Goal: Contribute content: Contribute content

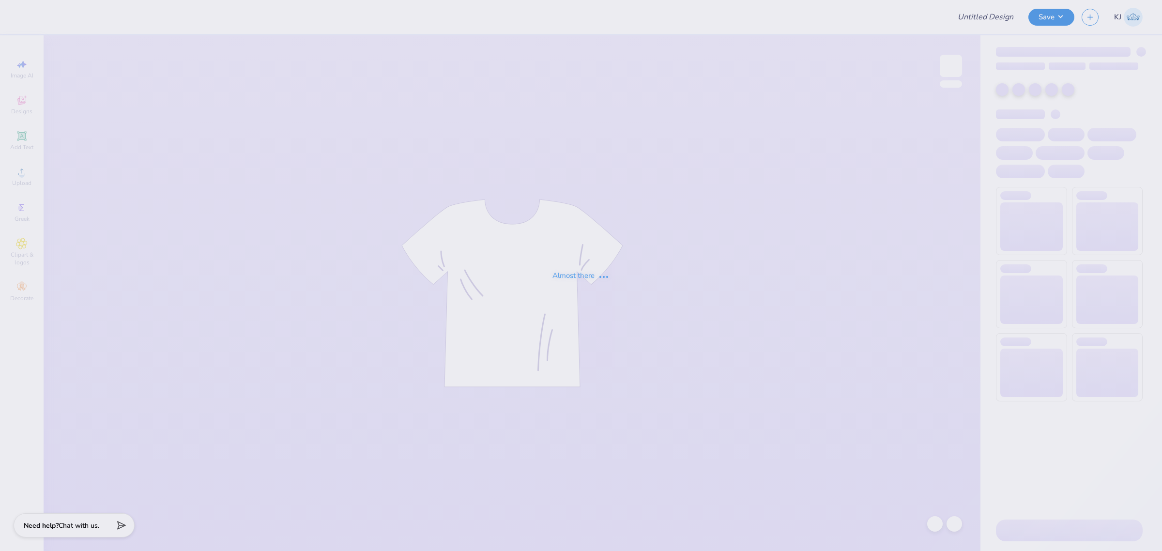
type input "[GEOGRAPHIC_DATA] : [PERSON_NAME]"
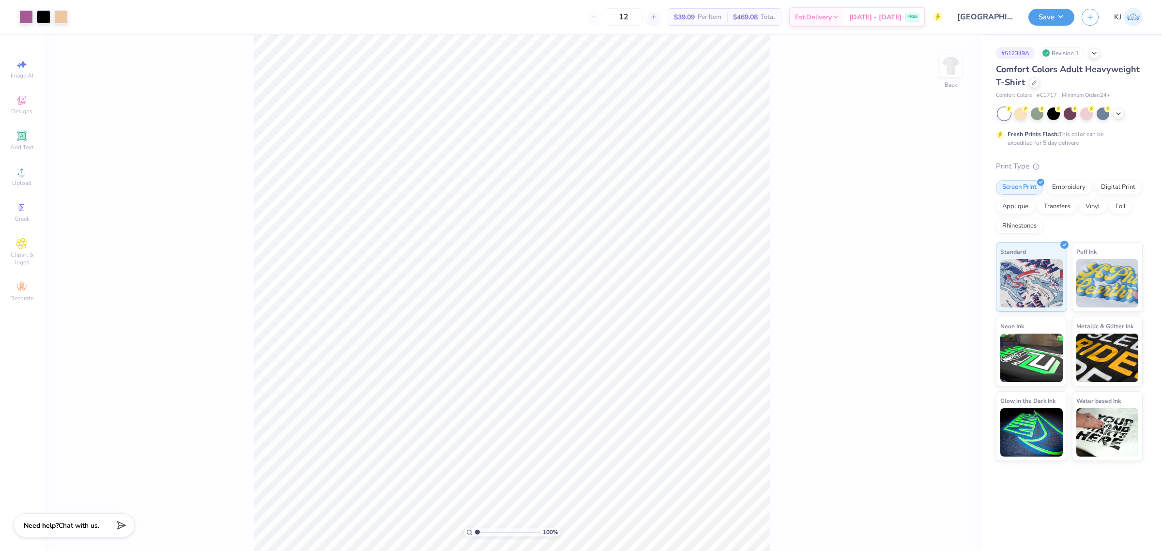
click at [1096, 59] on div "# 512349A Revision 1" at bounding box center [1069, 53] width 147 height 12
click at [1096, 53] on icon at bounding box center [1094, 52] width 8 height 8
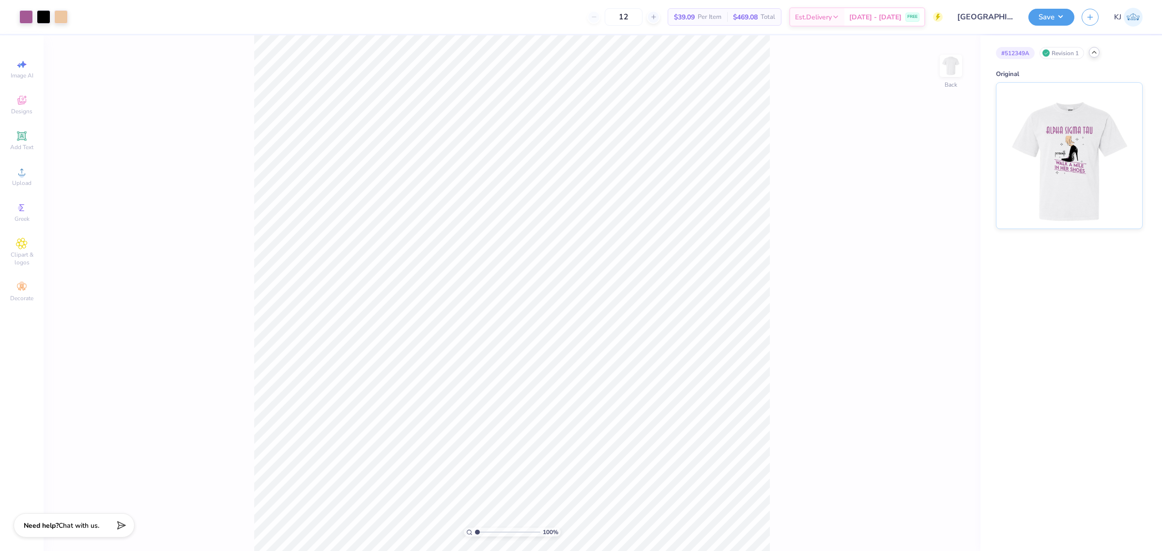
click at [1097, 54] on icon at bounding box center [1094, 52] width 8 height 8
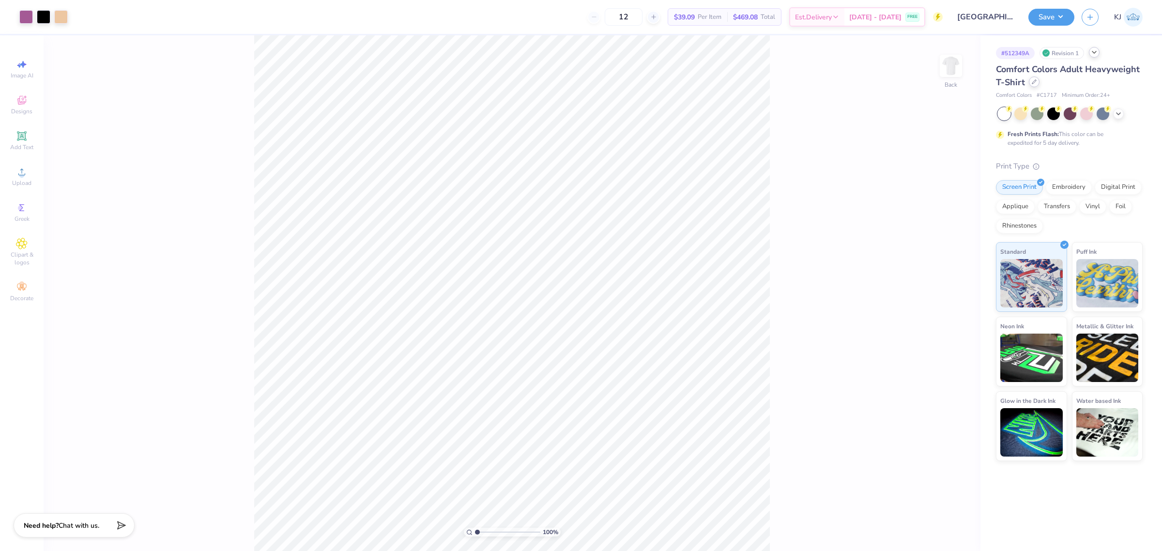
click at [1030, 78] on div at bounding box center [1034, 81] width 11 height 11
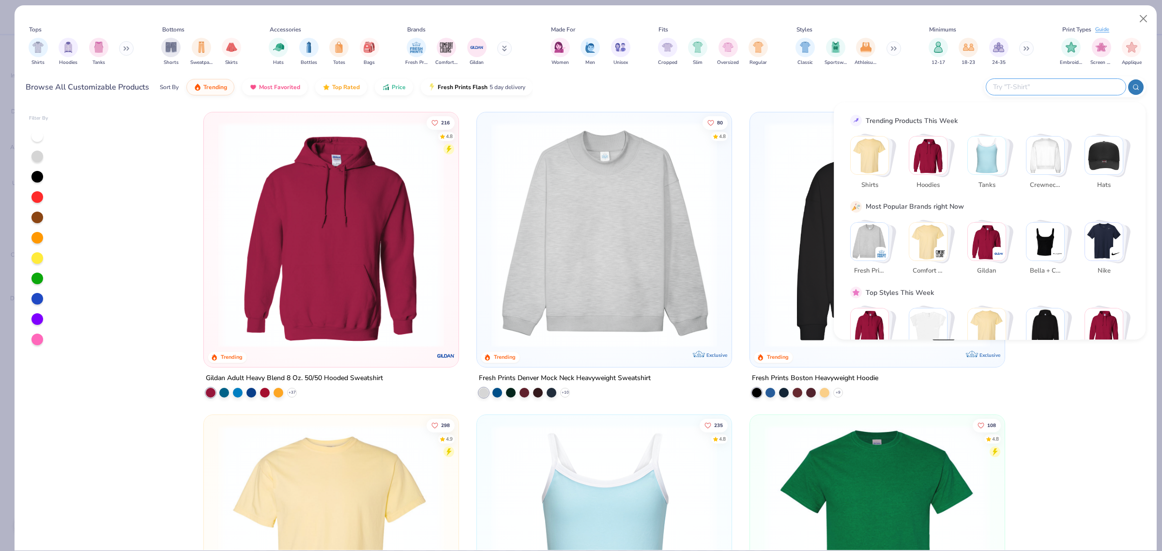
click at [1073, 87] on input "text" at bounding box center [1055, 86] width 127 height 11
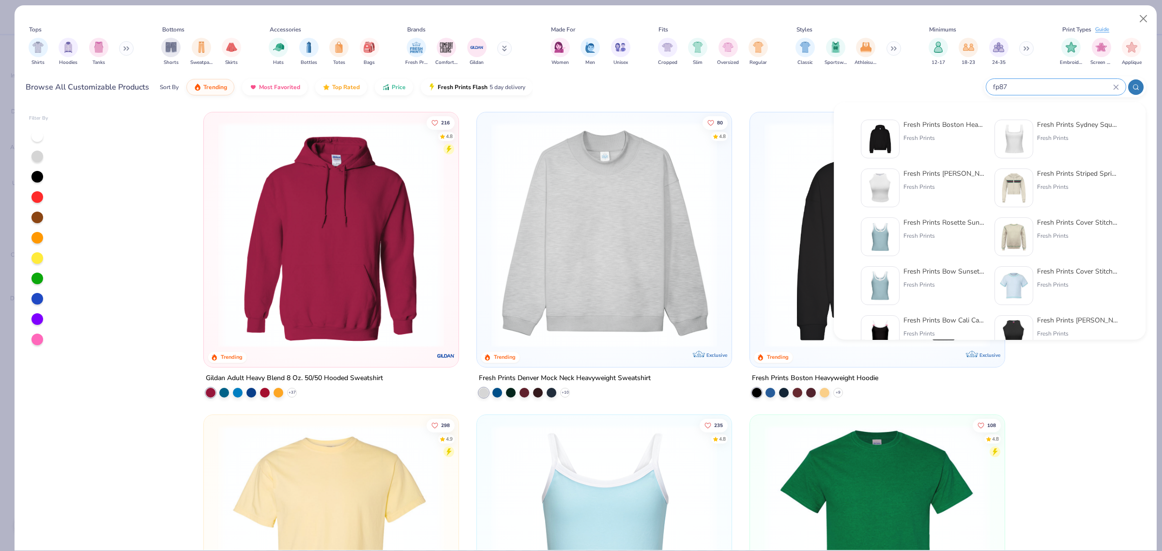
click at [1025, 87] on input "fp87" at bounding box center [1052, 86] width 121 height 11
click at [1025, 86] on input "fp87" at bounding box center [1052, 86] width 121 height 11
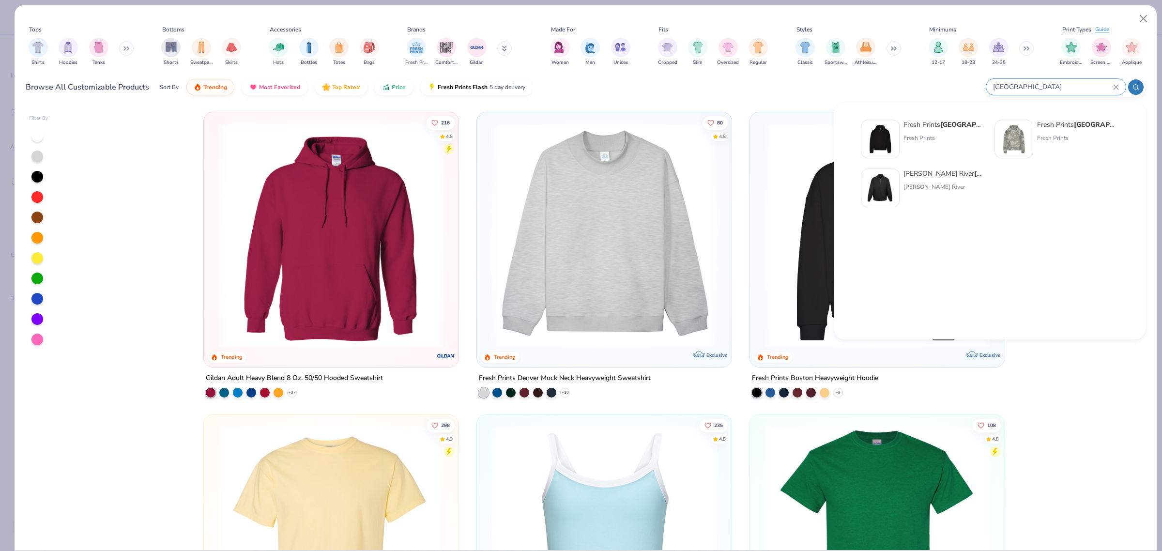
type input "boston"
click at [952, 134] on div "Fresh Prints" at bounding box center [943, 138] width 81 height 9
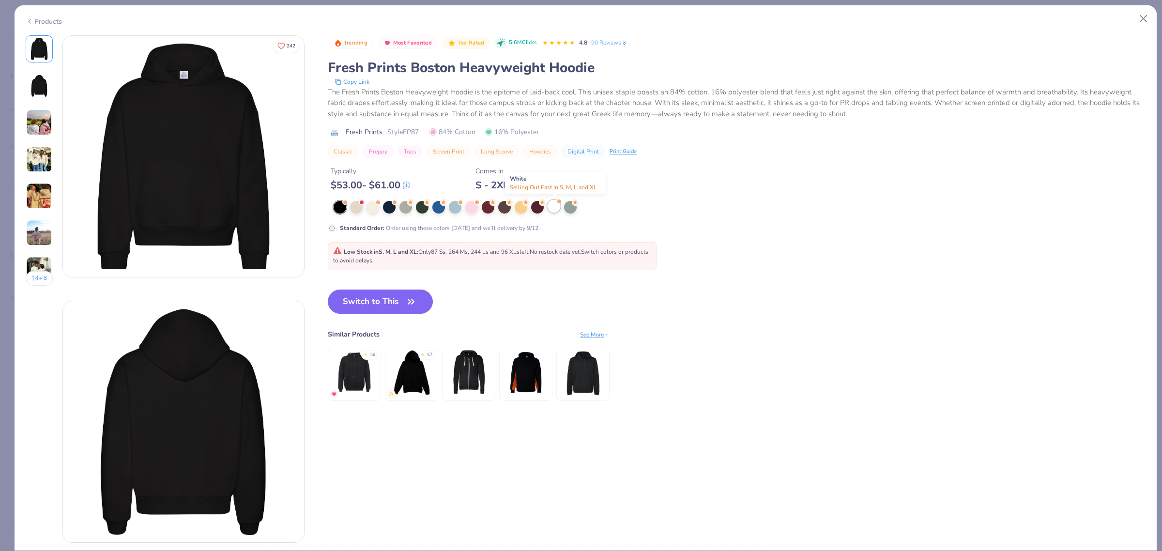
click at [553, 209] on div at bounding box center [553, 206] width 13 height 13
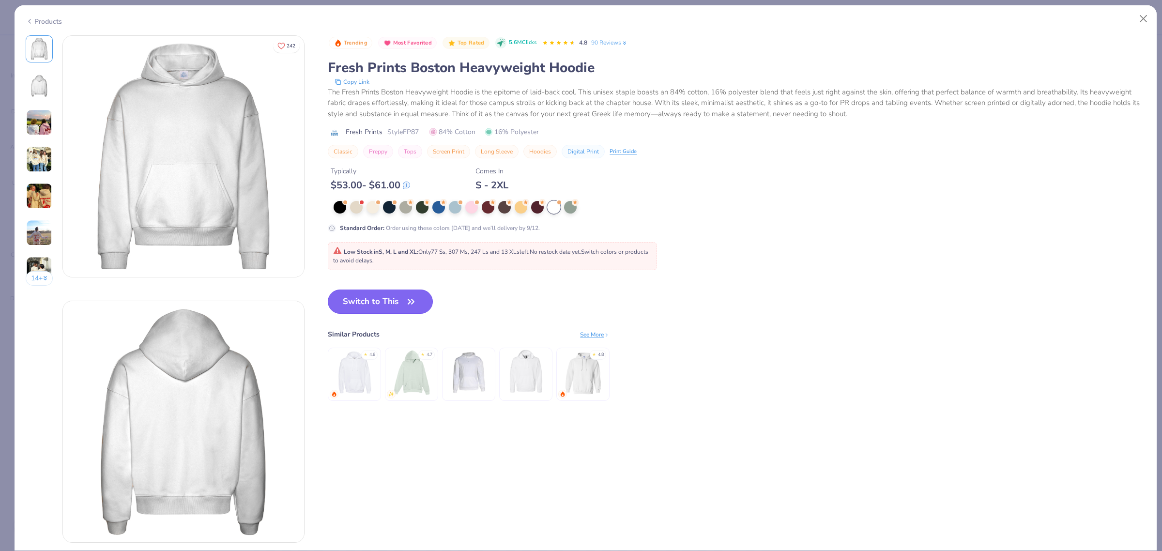
click at [368, 303] on button "Switch to This" at bounding box center [380, 301] width 105 height 24
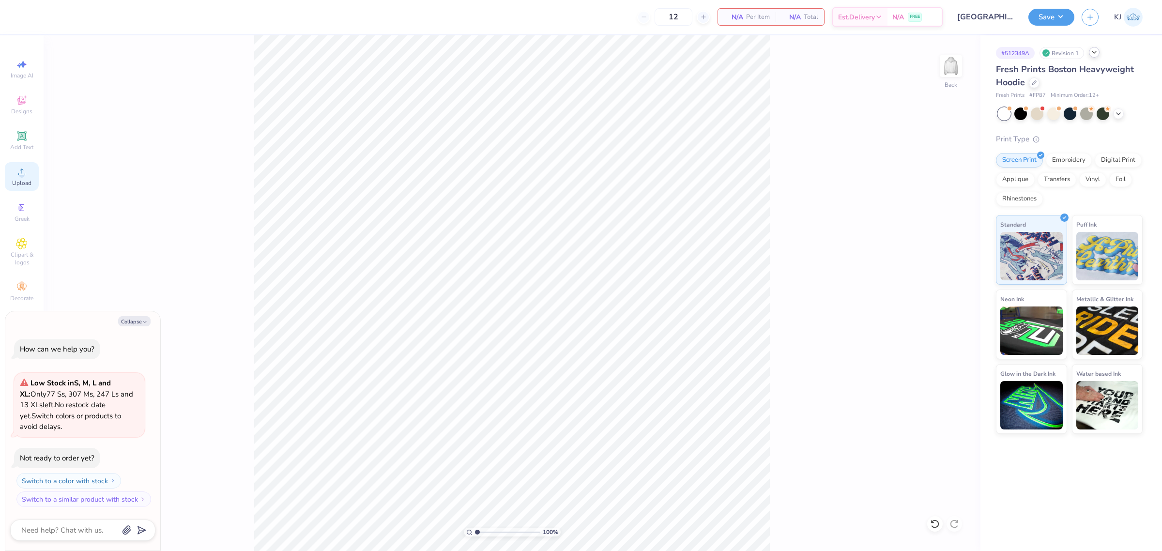
click at [15, 178] on div "Upload" at bounding box center [22, 176] width 34 height 29
type textarea "x"
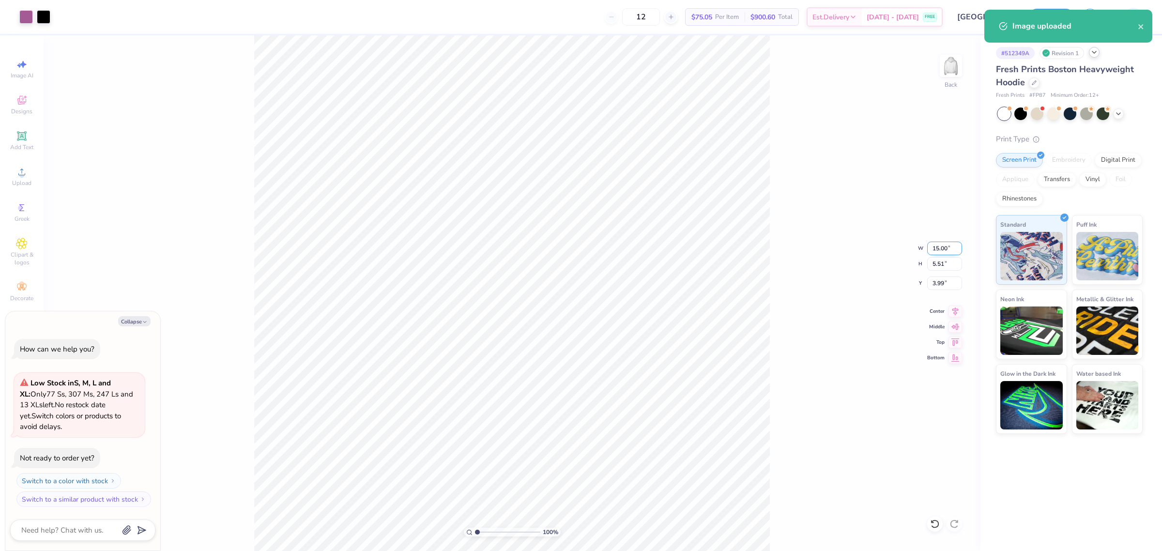
click at [938, 242] on input "15.00" at bounding box center [944, 249] width 35 height 14
type input "5.00"
type textarea "x"
type input "1.84"
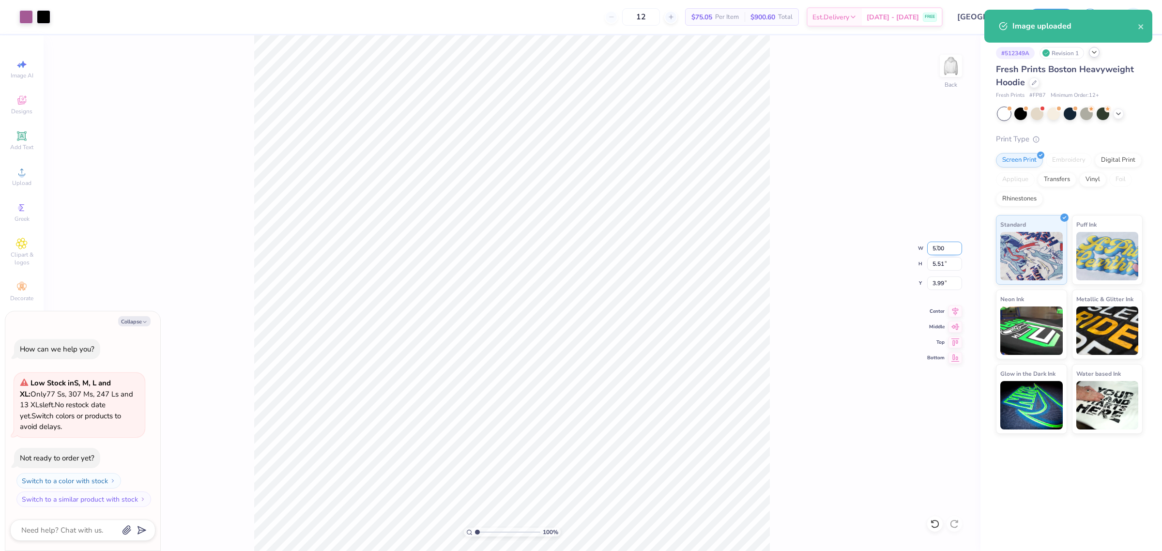
type input "5.83"
click at [938, 242] on input "5.00" at bounding box center [944, 249] width 35 height 14
type input "3.5"
type textarea "x"
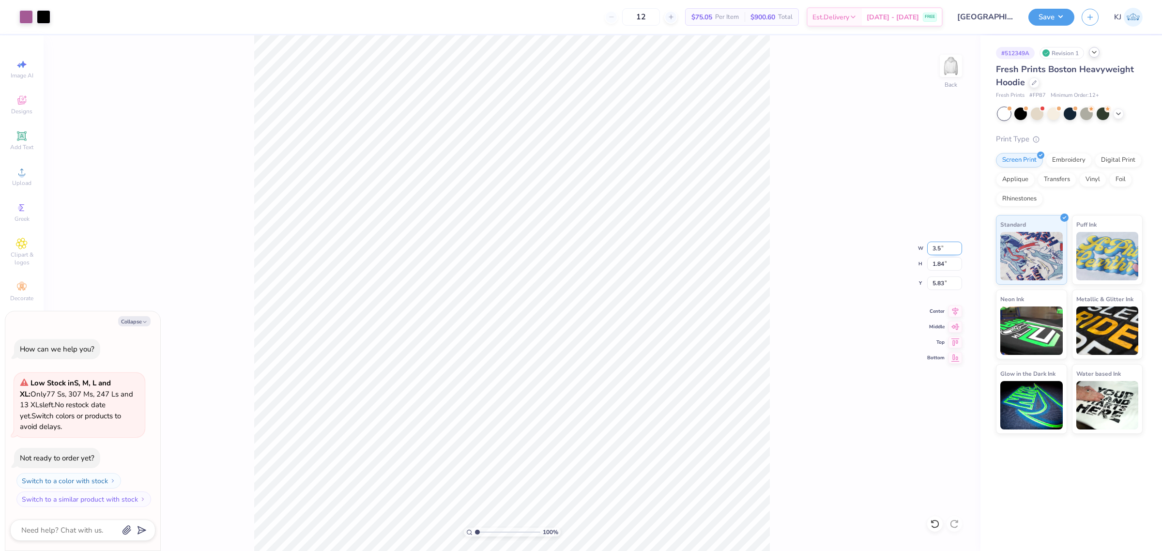
type input "3.50"
type input "1.29"
click at [928, 283] on input "6.11" at bounding box center [944, 283] width 35 height 14
type input "3"
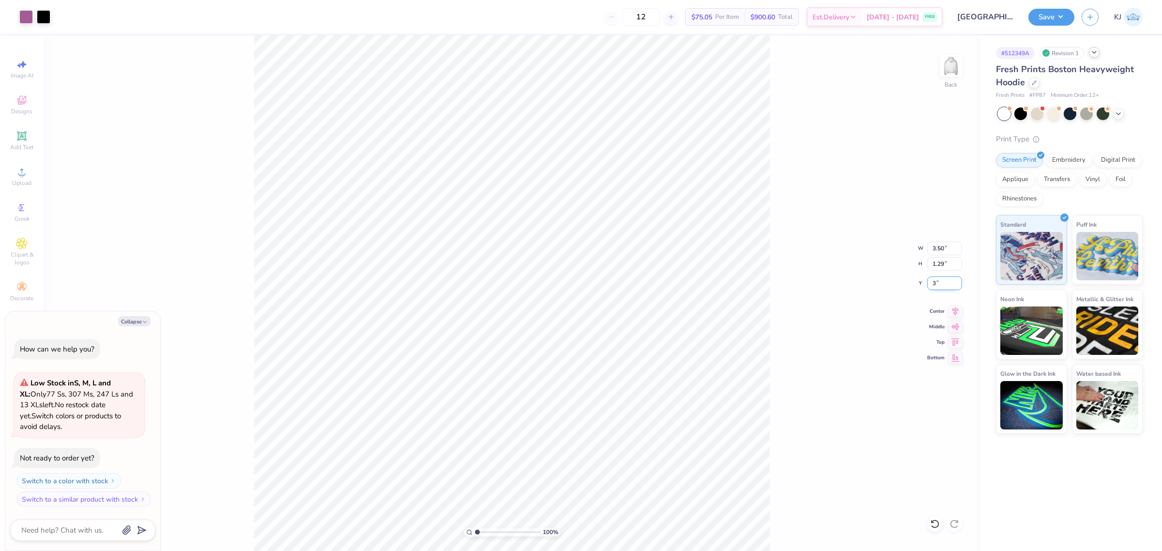
type textarea "x"
type input "3.00"
click at [949, 66] on img at bounding box center [950, 65] width 39 height 39
click at [136, 321] on button "Collapse" at bounding box center [134, 321] width 32 height 10
type textarea "x"
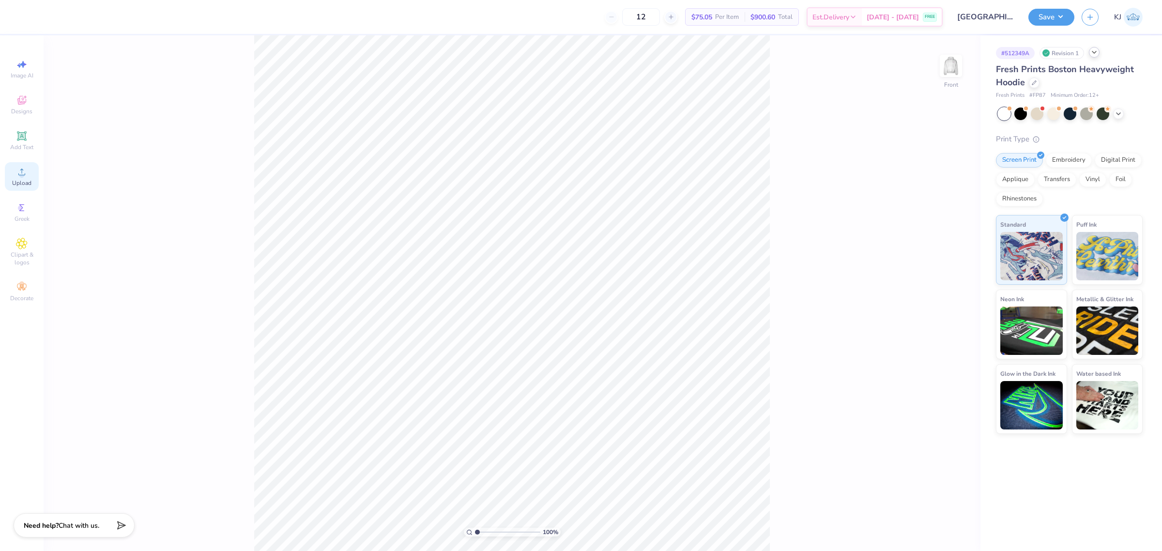
click at [20, 172] on icon at bounding box center [22, 172] width 12 height 12
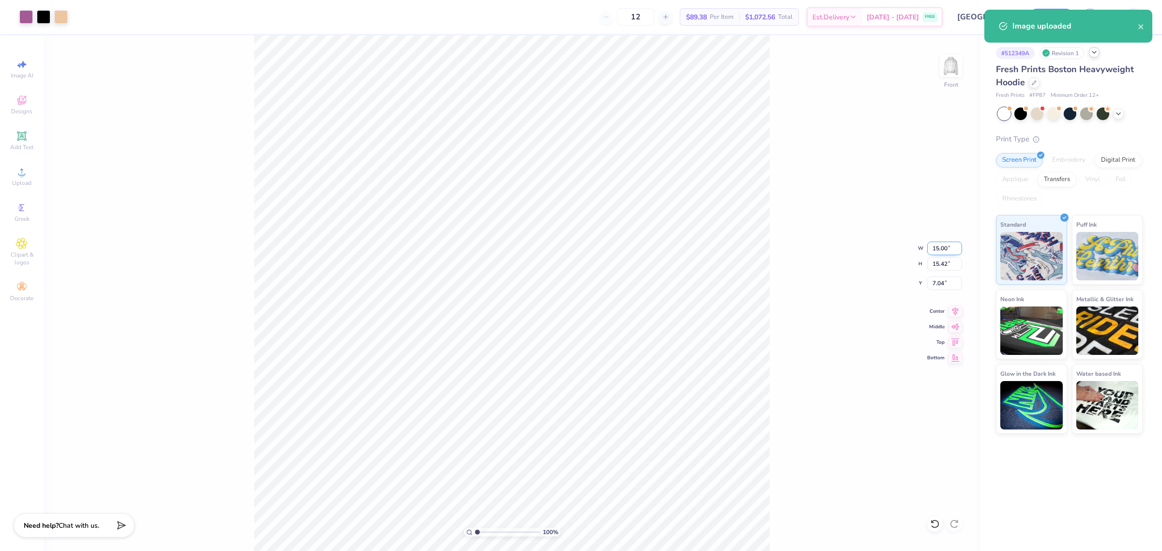
click at [939, 248] on input "15.00" at bounding box center [944, 249] width 35 height 14
type input "12.00"
type input "12.34"
click at [933, 279] on input "8.58" at bounding box center [944, 283] width 35 height 14
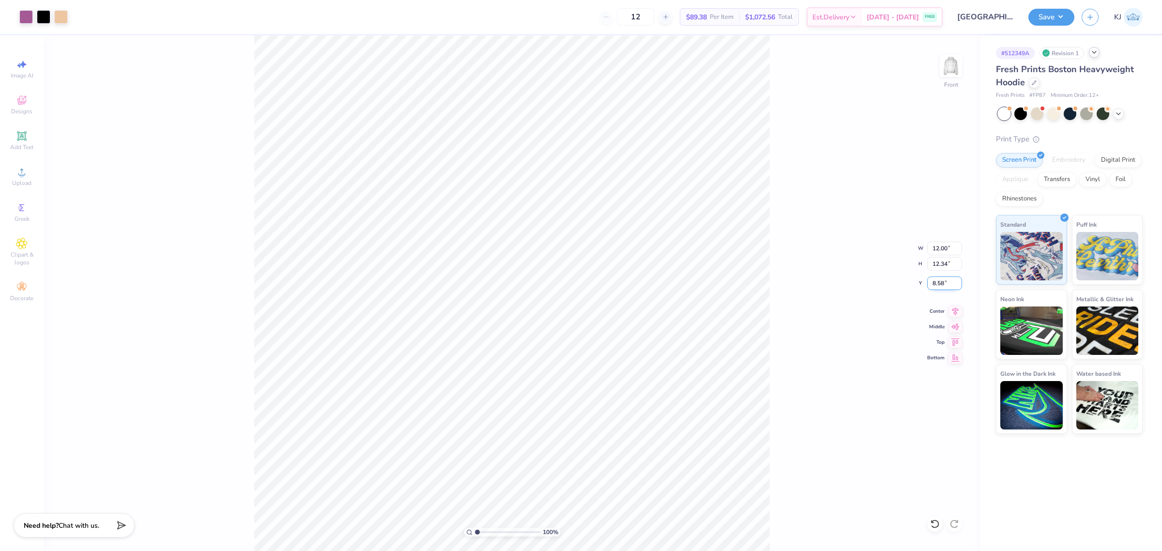
click at [933, 279] on input "8.58" at bounding box center [944, 283] width 35 height 14
type input "6.00"
click at [942, 64] on img at bounding box center [950, 65] width 39 height 39
click at [947, 61] on img at bounding box center [950, 65] width 39 height 39
click at [947, 61] on img at bounding box center [950, 65] width 19 height 19
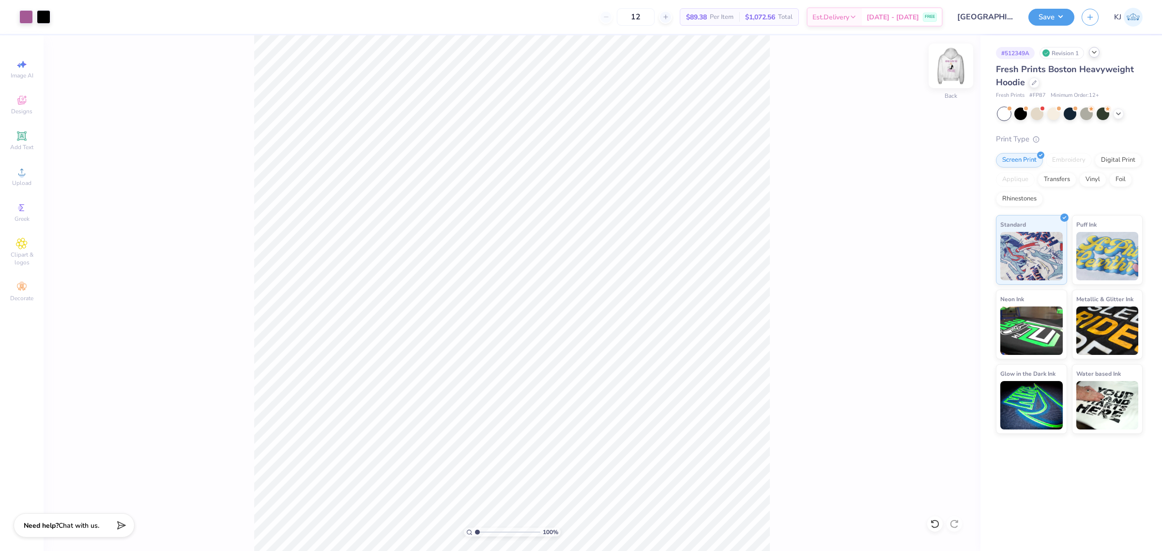
click at [947, 68] on img at bounding box center [950, 65] width 39 height 39
click at [947, 68] on img at bounding box center [950, 65] width 19 height 19
click at [6, 176] on div "Upload" at bounding box center [22, 176] width 34 height 29
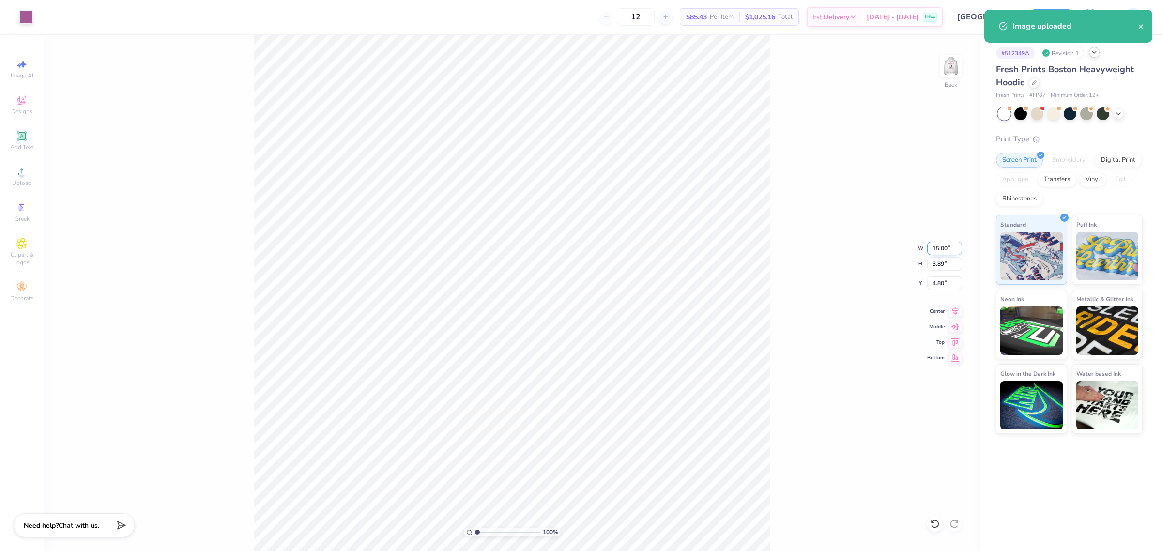
click at [940, 247] on input "15.00" at bounding box center [944, 249] width 35 height 14
type input "4.00"
type input "1.04"
type input "6.23"
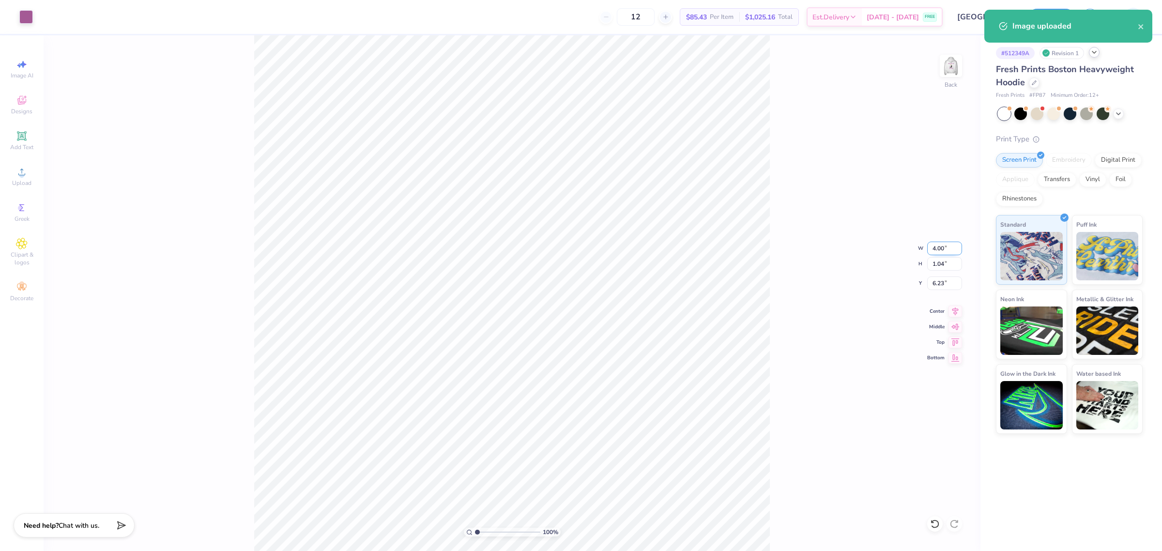
click at [940, 247] on input "4.00" at bounding box center [944, 249] width 35 height 14
type input "5.00"
type input "1.30"
click at [931, 284] on input "6.10" at bounding box center [944, 283] width 35 height 14
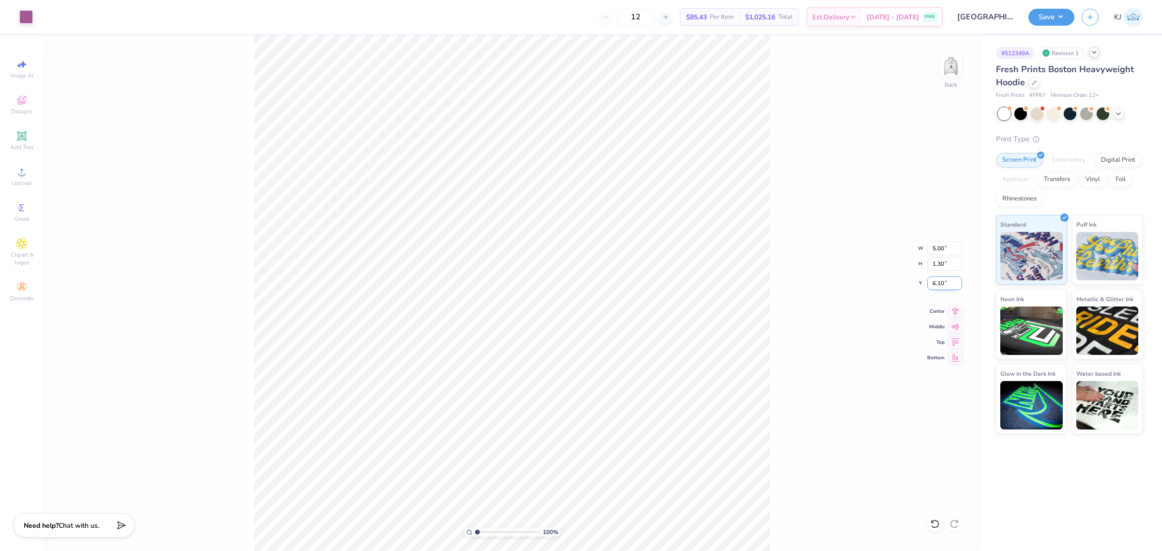
click at [931, 284] on input "6.10" at bounding box center [944, 283] width 35 height 14
type input "3.00"
click at [949, 68] on img at bounding box center [950, 65] width 39 height 39
click at [949, 68] on img at bounding box center [950, 65] width 19 height 19
click at [950, 72] on img at bounding box center [950, 65] width 39 height 39
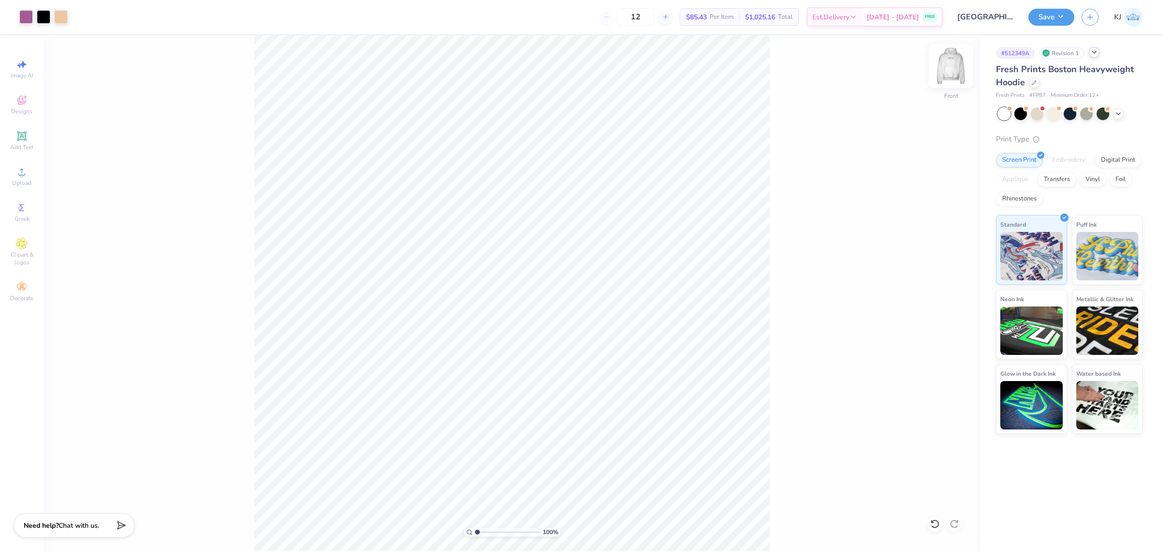
click at [950, 68] on img at bounding box center [950, 65] width 39 height 39
click at [1063, 15] on button "Save" at bounding box center [1051, 15] width 46 height 17
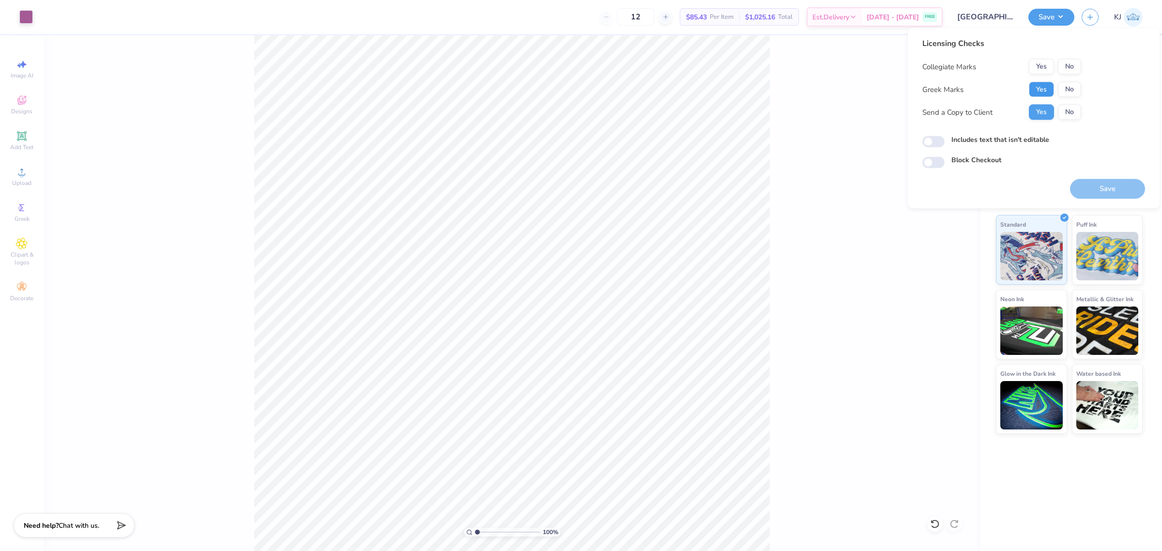
click at [1045, 86] on button "Yes" at bounding box center [1041, 89] width 25 height 15
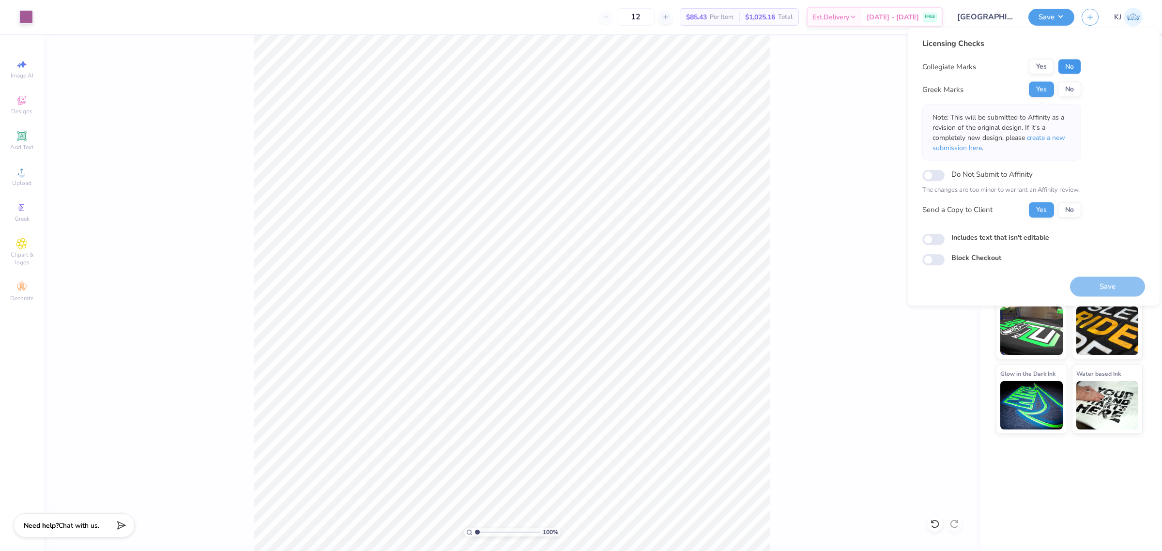
click at [1068, 65] on button "No" at bounding box center [1069, 66] width 23 height 15
click at [1091, 285] on button "Save" at bounding box center [1107, 286] width 75 height 20
